Goal: Check status

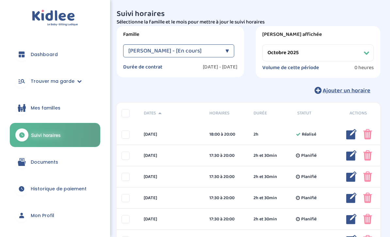
select select "octobre 2025"
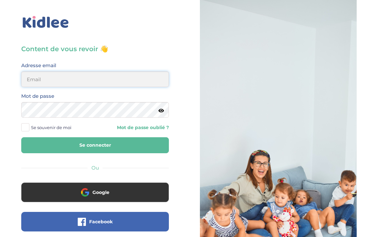
type input "kaps.lbv@gmail.com"
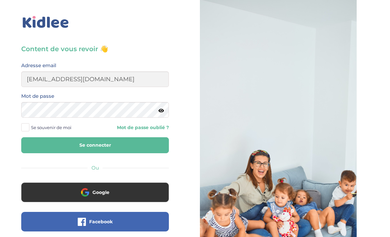
click at [95, 145] on button "Se connecter" at bounding box center [95, 145] width 148 height 16
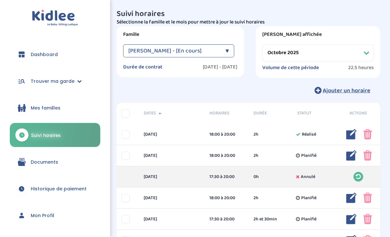
select select "octobre 2025"
click at [62, 164] on link "Documents" at bounding box center [55, 162] width 90 height 24
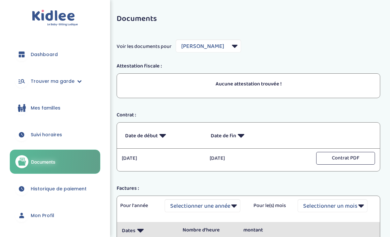
select select "7659"
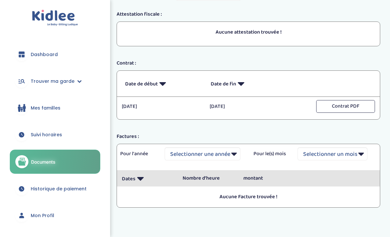
click at [40, 193] on link "Historique de paiement" at bounding box center [55, 189] width 90 height 24
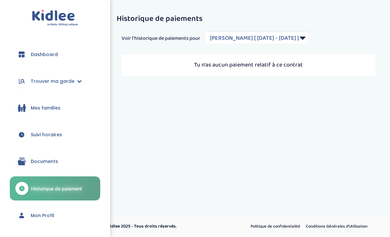
select select "2177"
